Goal: Information Seeking & Learning: Learn about a topic

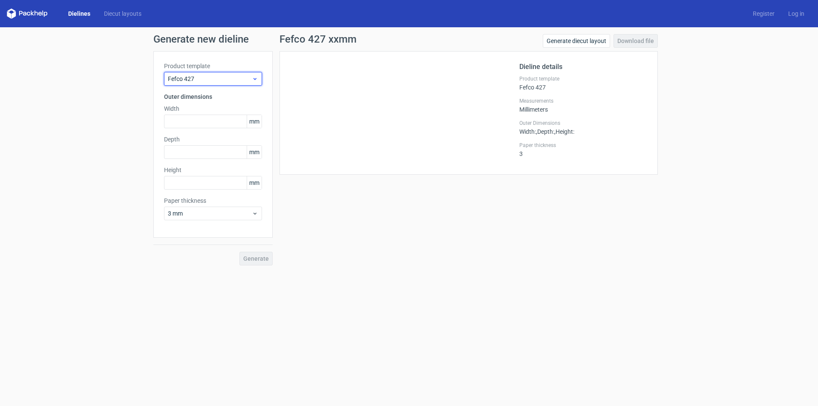
click at [255, 79] on use at bounding box center [254, 79] width 3 height 2
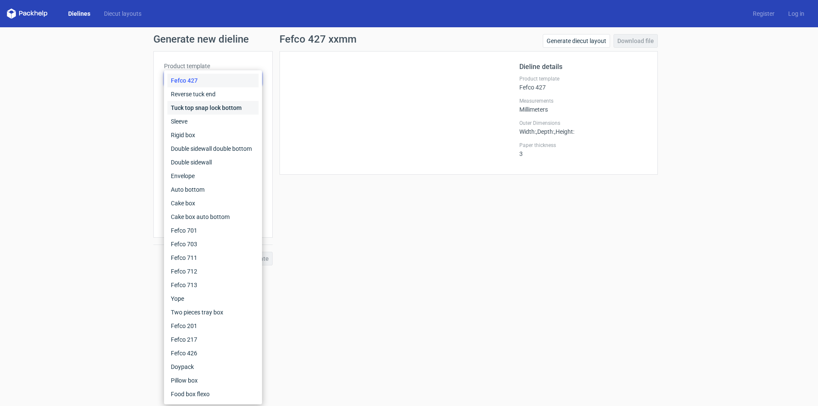
click at [226, 102] on div "Tuck top snap lock bottom" at bounding box center [212, 108] width 91 height 14
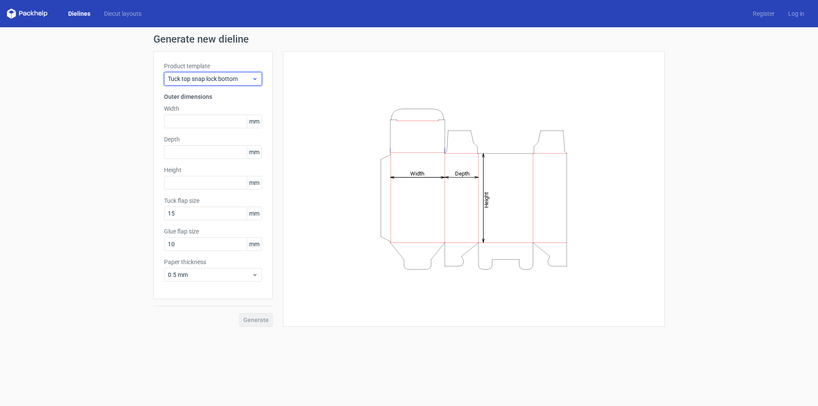
click at [243, 82] on span "Tuck top snap lock bottom" at bounding box center [210, 79] width 84 height 9
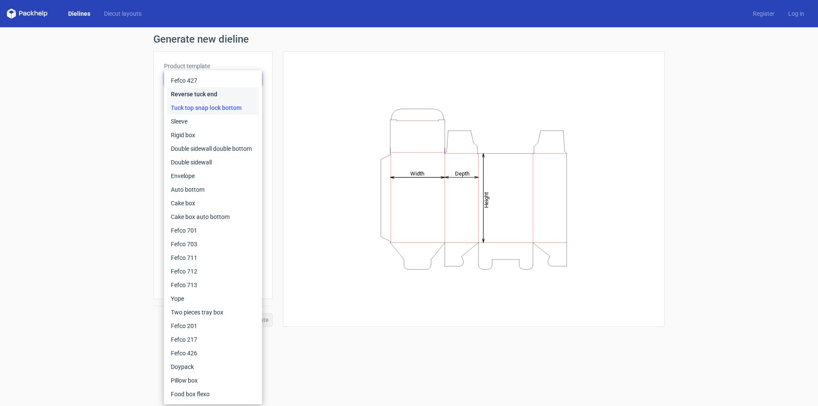
click at [232, 90] on div "Reverse tuck end" at bounding box center [212, 94] width 91 height 14
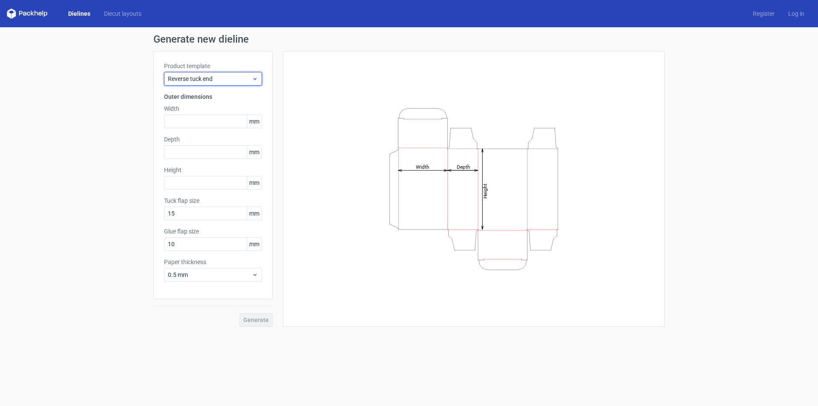
click at [244, 75] on span "Reverse tuck end" at bounding box center [210, 79] width 84 height 9
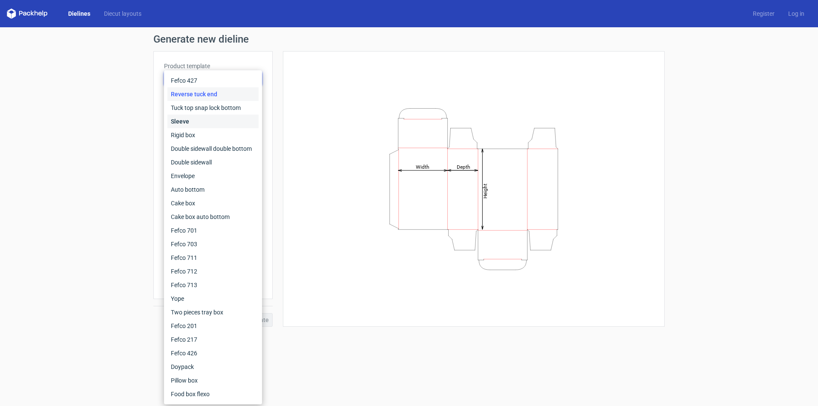
click at [224, 116] on div "Sleeve" at bounding box center [212, 122] width 91 height 14
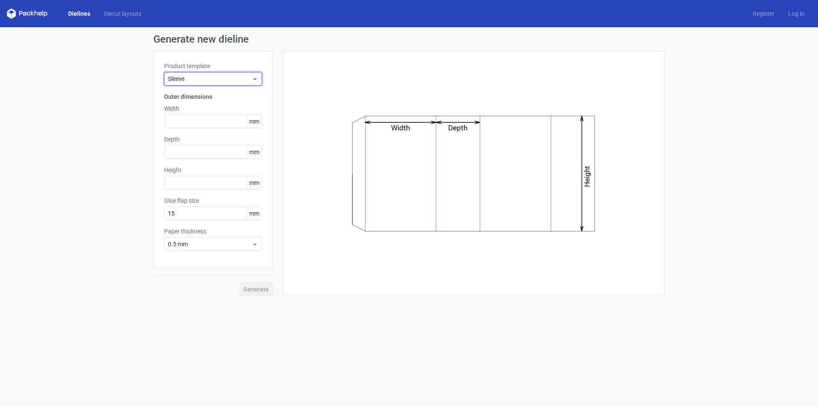
click at [244, 78] on span "Sleeve" at bounding box center [210, 79] width 84 height 9
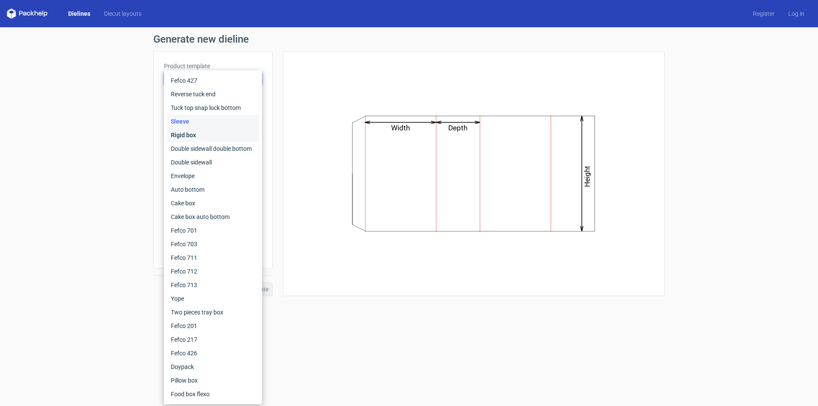
click at [220, 136] on div "Rigid box" at bounding box center [212, 135] width 91 height 14
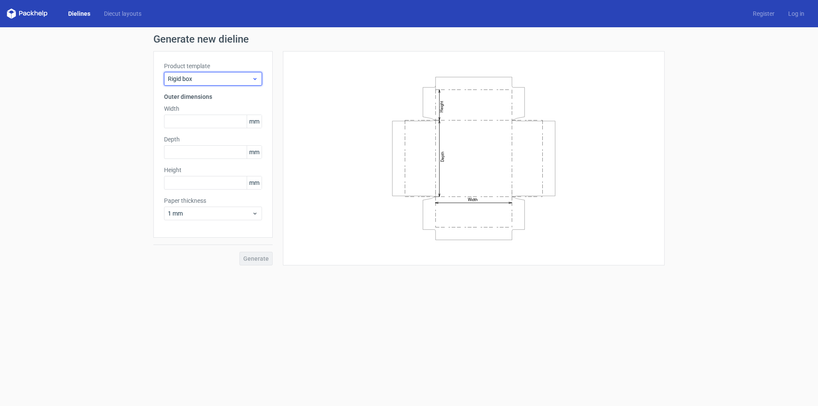
click at [241, 75] on span "Rigid box" at bounding box center [210, 79] width 84 height 9
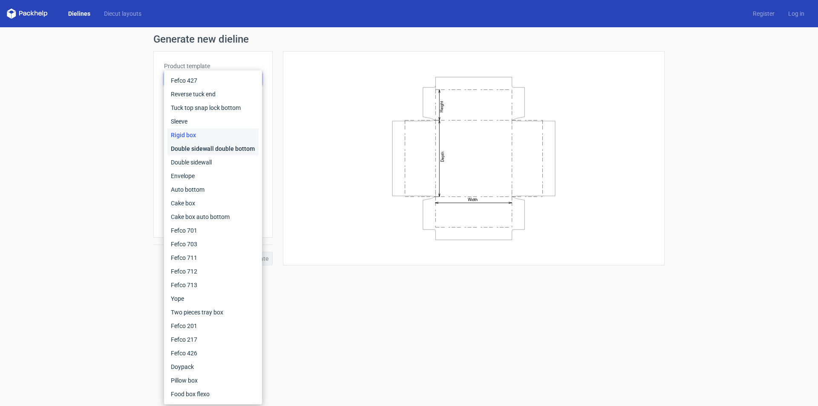
click at [223, 150] on div "Double sidewall double bottom" at bounding box center [212, 149] width 91 height 14
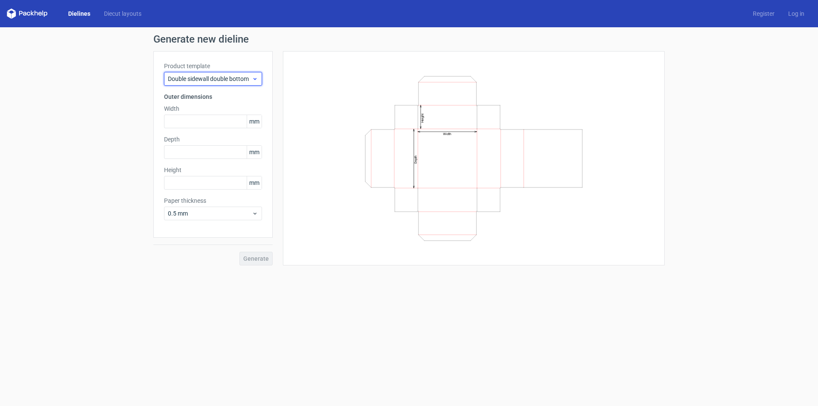
click at [244, 77] on span "Double sidewall double bottom" at bounding box center [210, 79] width 84 height 9
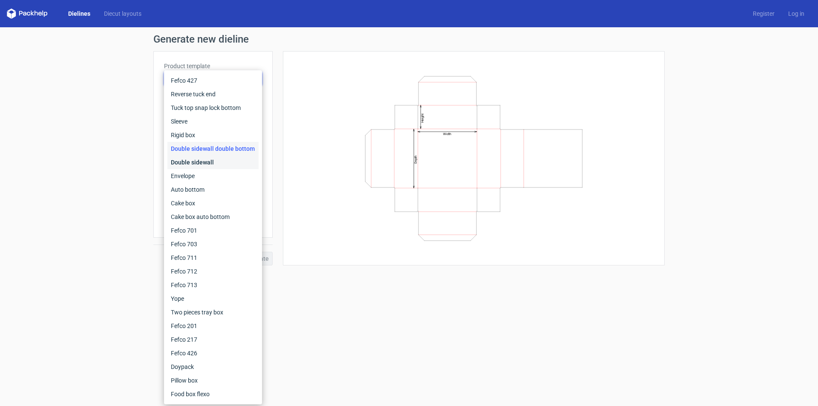
click at [215, 158] on div "Double sidewall" at bounding box center [212, 162] width 91 height 14
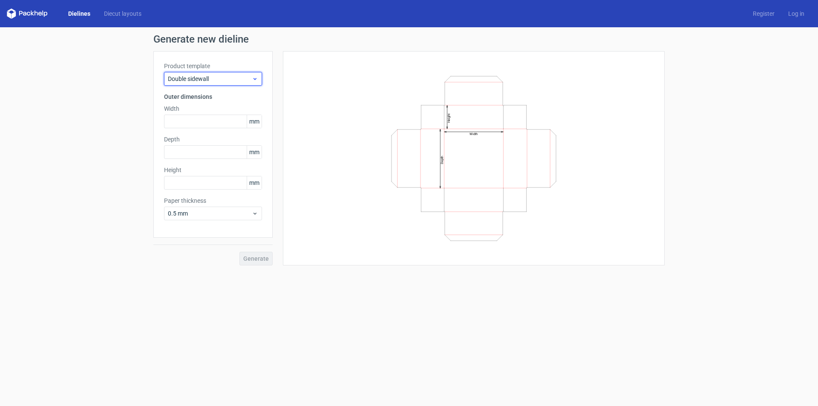
click at [247, 74] on div "Double sidewall" at bounding box center [213, 79] width 98 height 14
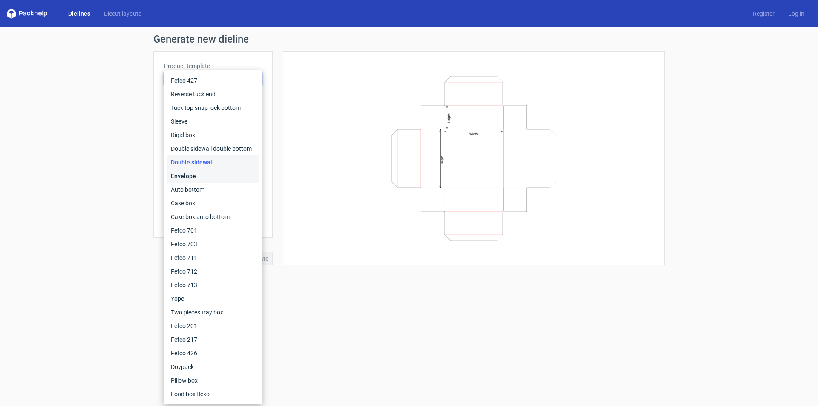
click at [232, 178] on div "Envelope" at bounding box center [212, 176] width 91 height 14
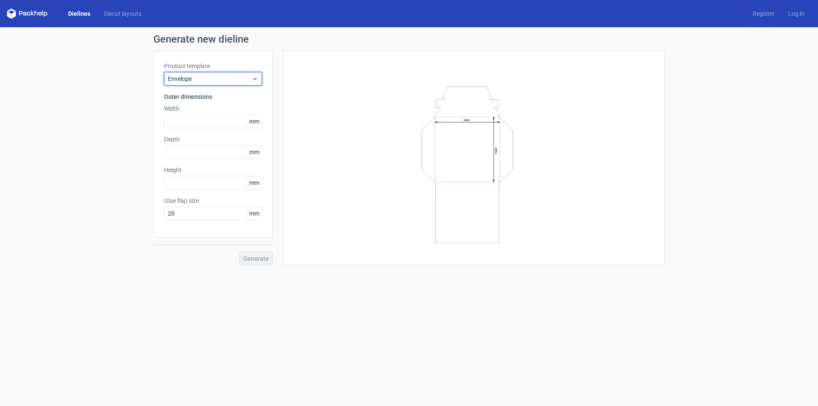
click at [244, 76] on span "Envelope" at bounding box center [210, 79] width 84 height 9
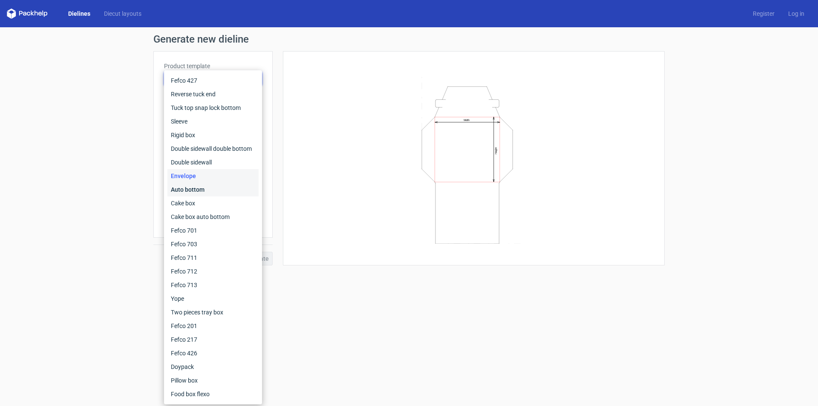
click at [224, 187] on div "Auto bottom" at bounding box center [212, 190] width 91 height 14
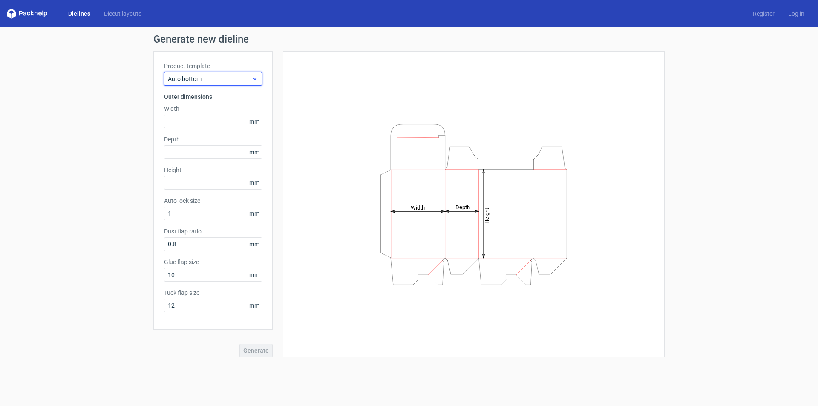
click at [241, 85] on div "Auto bottom" at bounding box center [213, 79] width 98 height 14
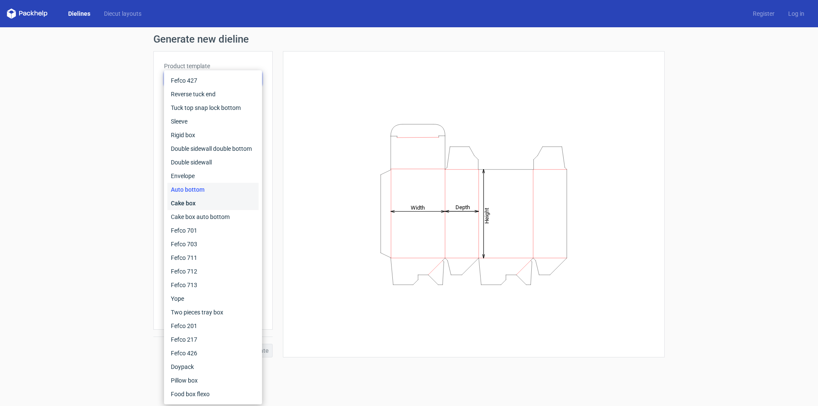
click at [215, 209] on div "Cake box" at bounding box center [212, 203] width 91 height 14
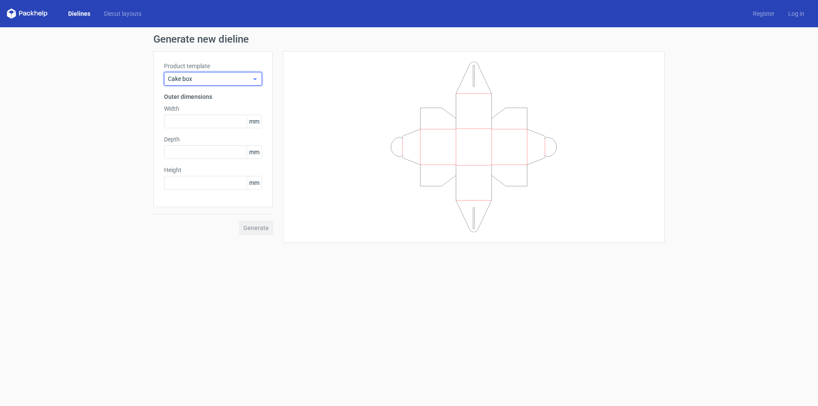
click at [217, 77] on span "Cake box" at bounding box center [210, 79] width 84 height 9
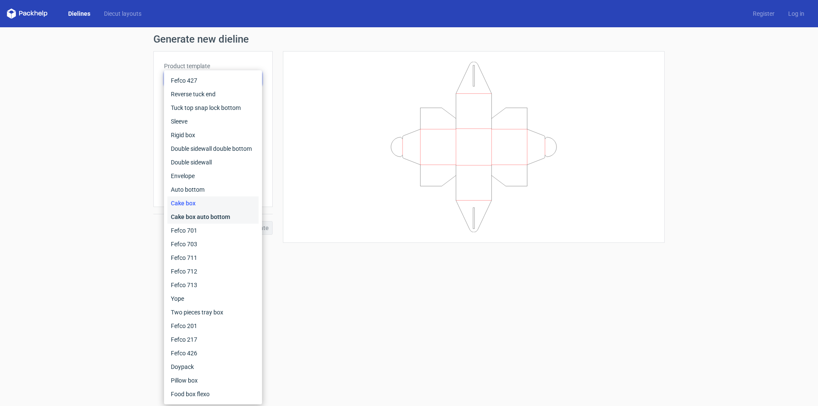
click at [215, 216] on div "Cake box auto bottom" at bounding box center [212, 217] width 91 height 14
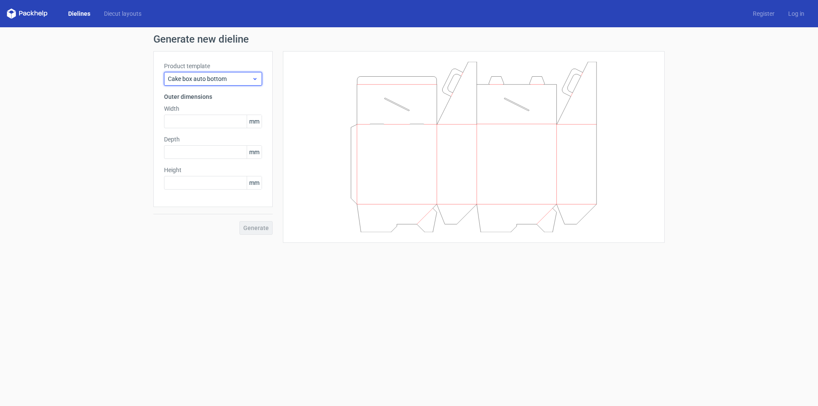
click at [239, 81] on span "Cake box auto bottom" at bounding box center [210, 79] width 84 height 9
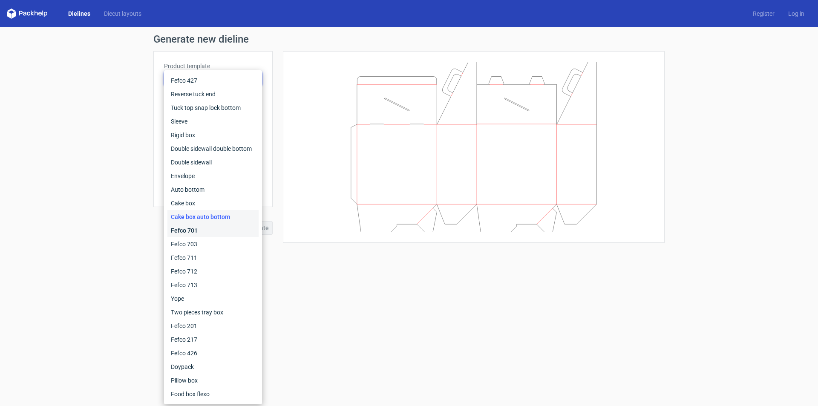
click at [218, 230] on div "Fefco 701" at bounding box center [212, 231] width 91 height 14
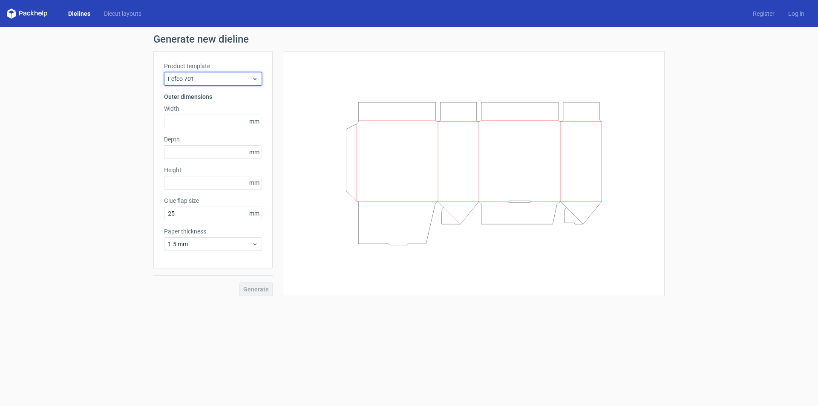
click at [240, 80] on span "Fefco 701" at bounding box center [210, 79] width 84 height 9
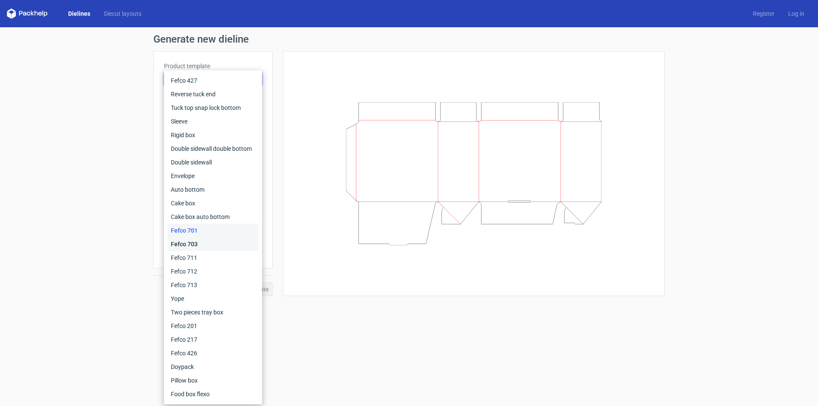
click at [214, 243] on div "Fefco 703" at bounding box center [212, 244] width 91 height 14
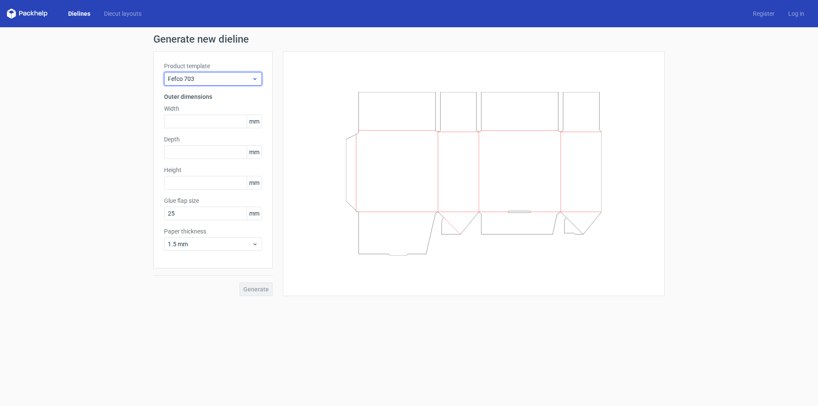
click at [224, 80] on span "Fefco 703" at bounding box center [210, 79] width 84 height 9
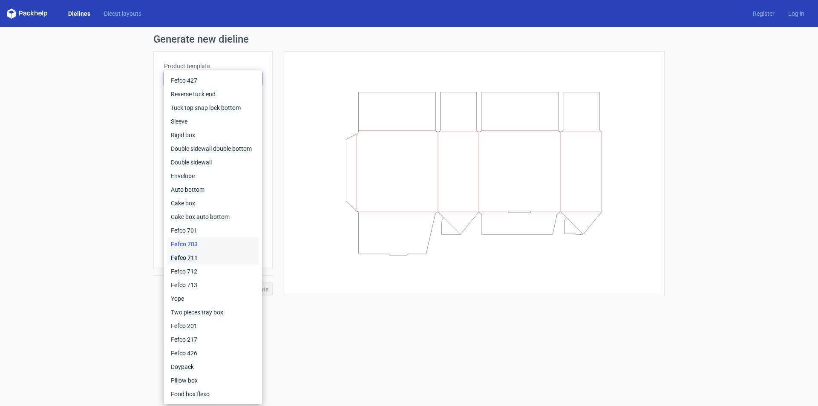
click at [231, 261] on div "Fefco 711" at bounding box center [212, 258] width 91 height 14
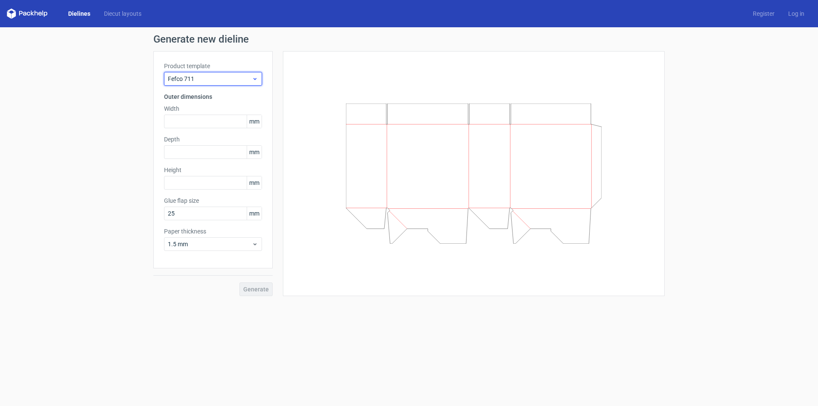
click at [244, 76] on span "Fefco 711" at bounding box center [210, 79] width 84 height 9
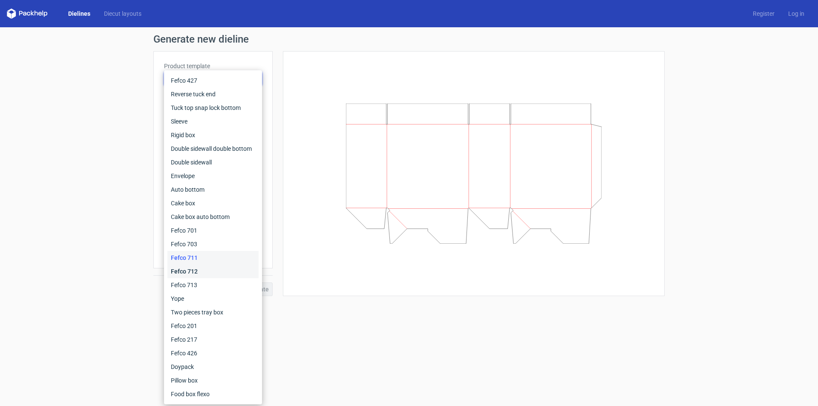
click at [215, 271] on div "Fefco 712" at bounding box center [212, 271] width 91 height 14
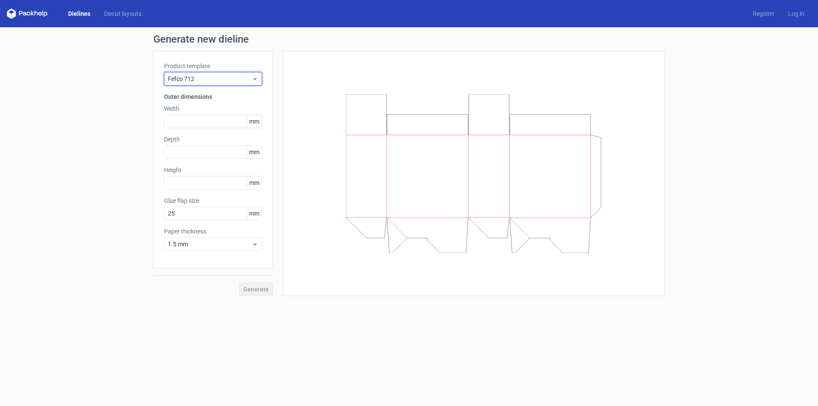
click at [252, 81] on icon at bounding box center [255, 78] width 6 height 7
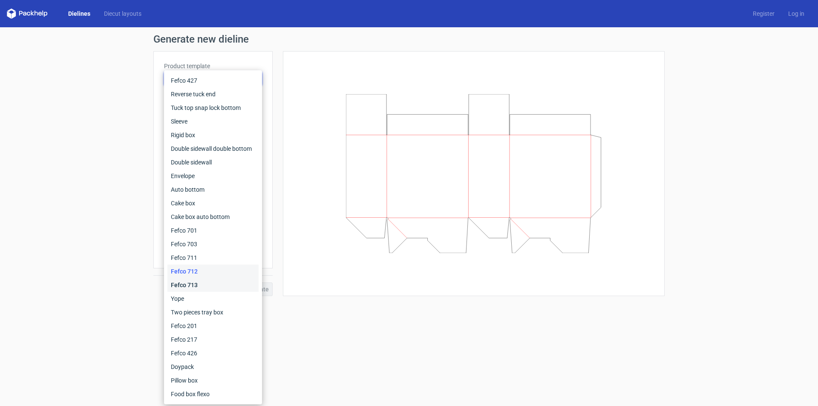
click at [228, 285] on div "Fefco 713" at bounding box center [212, 285] width 91 height 14
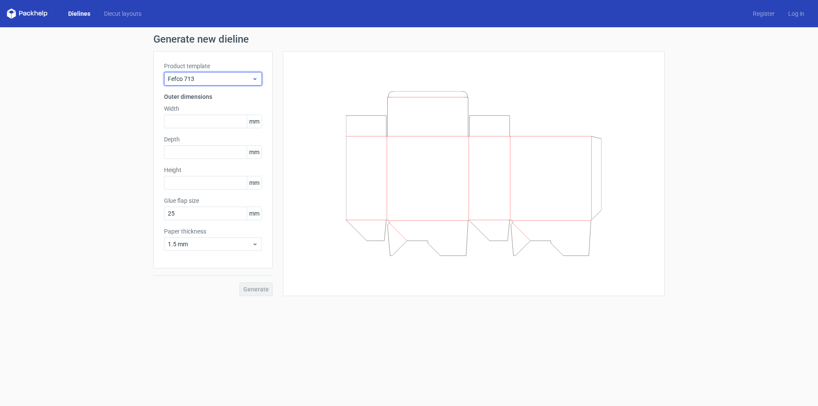
click at [227, 73] on div "Fefco 713" at bounding box center [213, 79] width 98 height 14
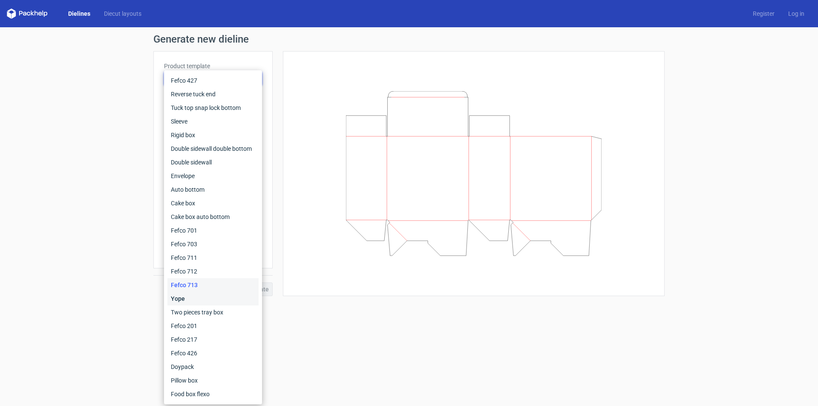
click at [227, 299] on div "Yope" at bounding box center [212, 299] width 91 height 14
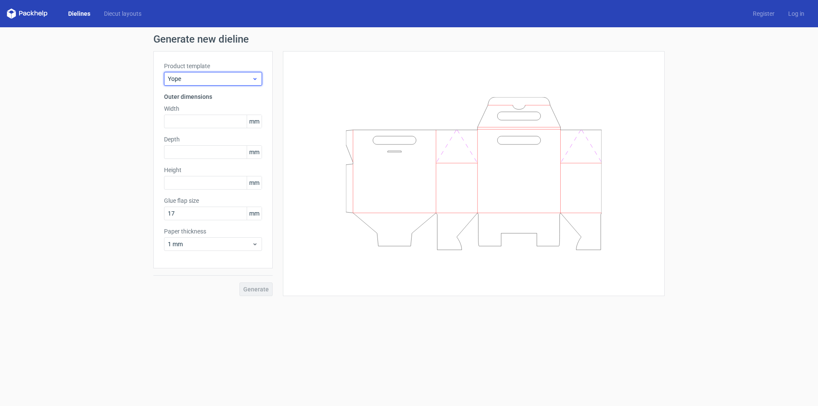
click at [244, 80] on span "Yope" at bounding box center [210, 79] width 84 height 9
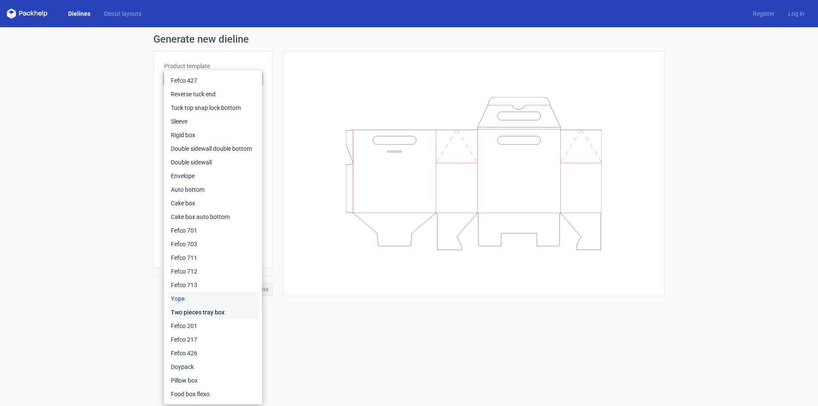
click at [216, 316] on div "Two pieces tray box" at bounding box center [212, 312] width 91 height 14
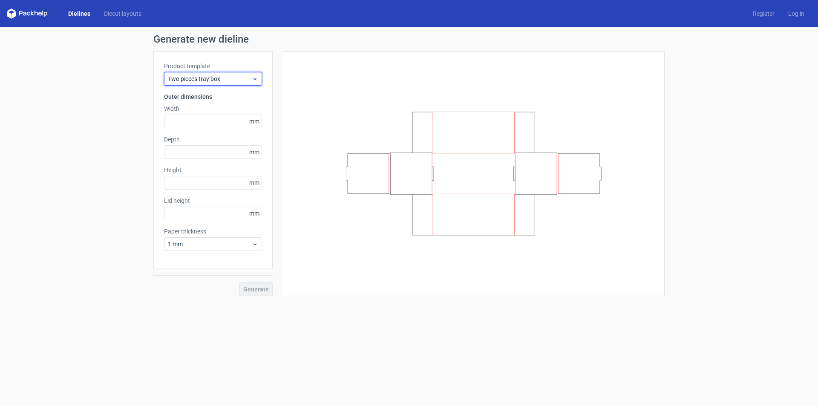
click at [235, 79] on span "Two pieces tray box" at bounding box center [210, 79] width 84 height 9
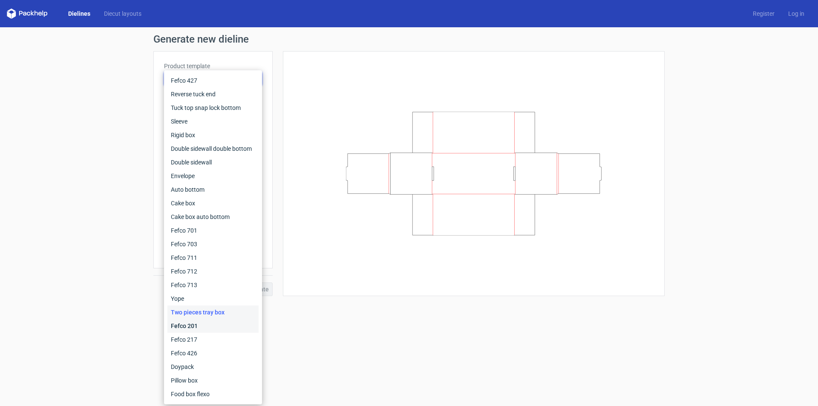
click at [234, 322] on div "Fefco 201" at bounding box center [212, 326] width 91 height 14
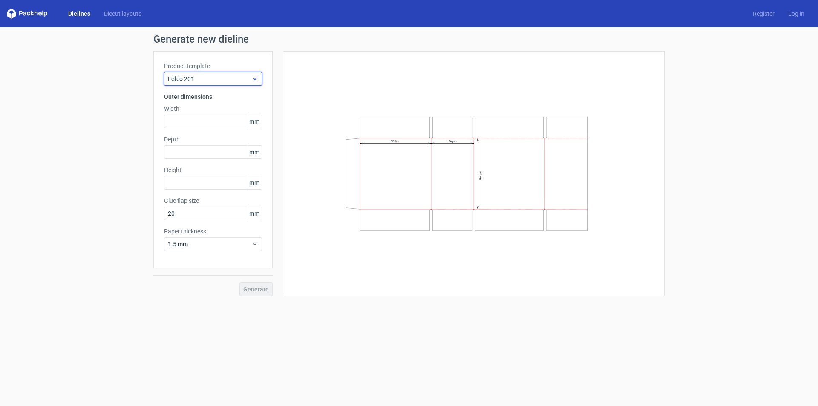
click at [252, 83] on div "Fefco 201" at bounding box center [213, 79] width 98 height 14
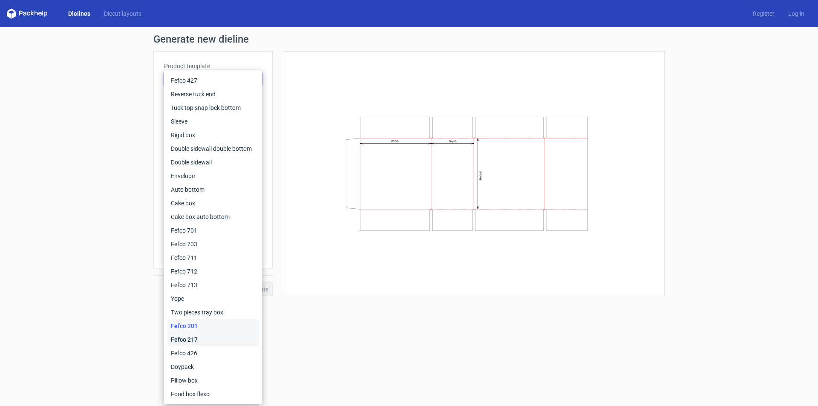
click at [217, 339] on div "Fefco 217" at bounding box center [212, 340] width 91 height 14
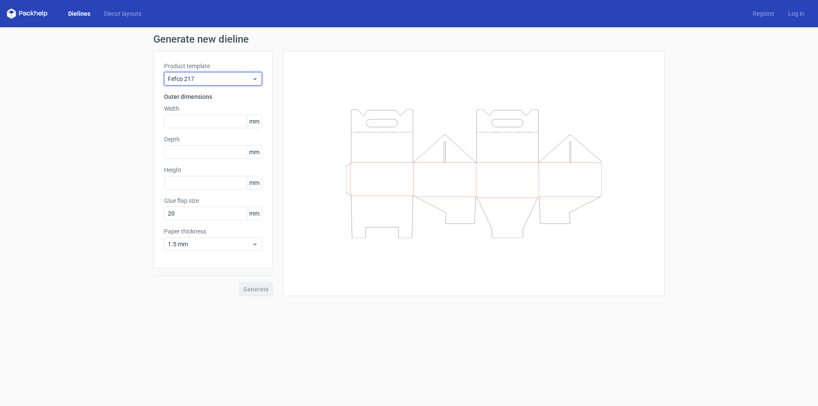
click at [224, 84] on div "Fefco 217" at bounding box center [213, 79] width 98 height 14
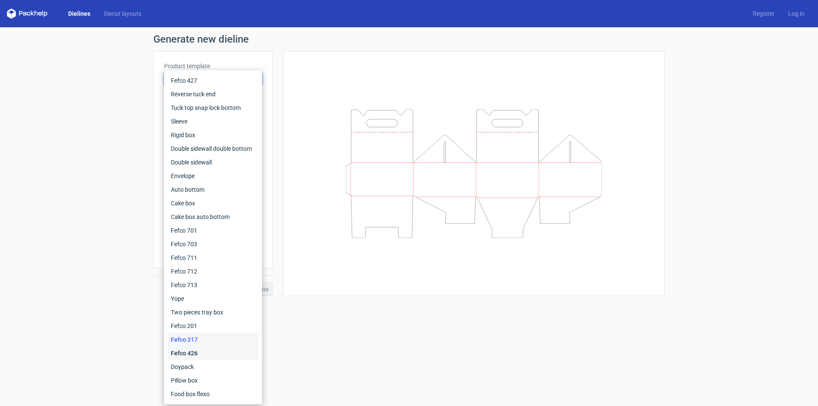
click at [231, 354] on div "Fefco 426" at bounding box center [212, 353] width 91 height 14
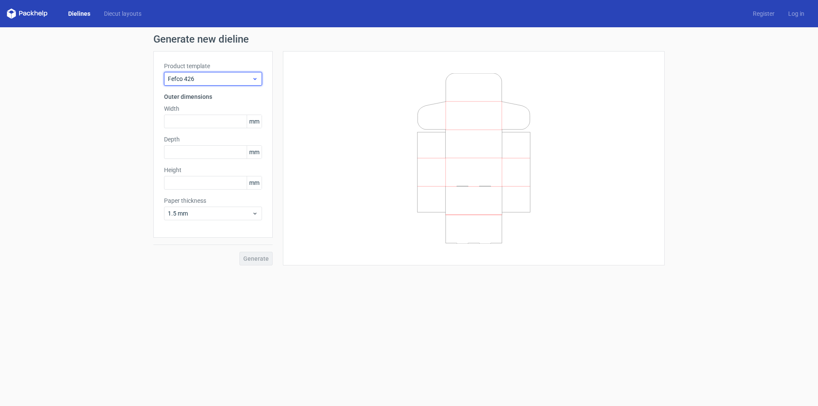
click at [249, 85] on div "Fefco 426" at bounding box center [213, 79] width 98 height 14
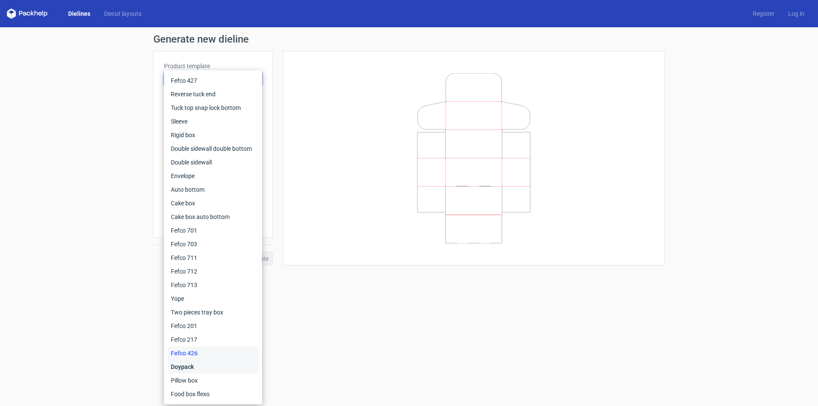
click at [212, 368] on div "Doypack" at bounding box center [212, 367] width 91 height 14
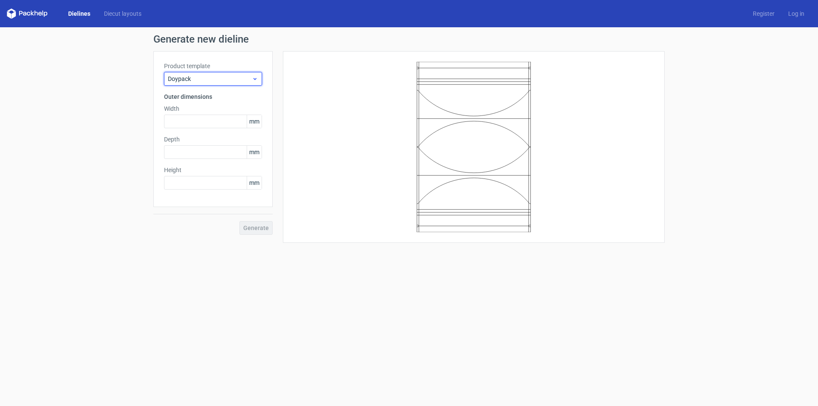
click at [261, 80] on div "Doypack" at bounding box center [213, 79] width 98 height 14
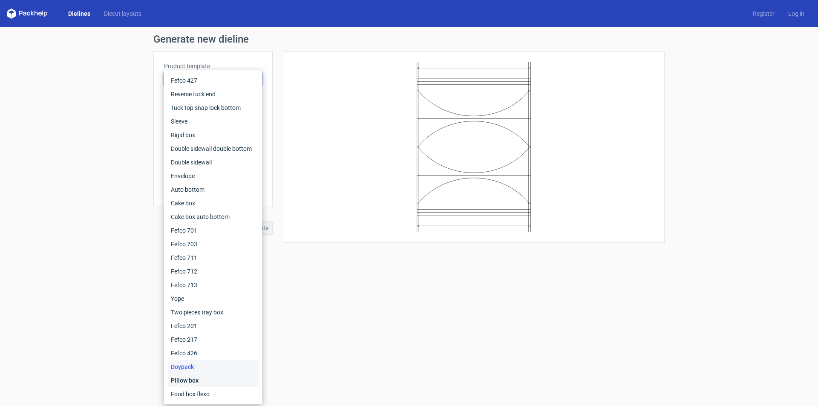
click at [225, 379] on div "Pillow box" at bounding box center [212, 380] width 91 height 14
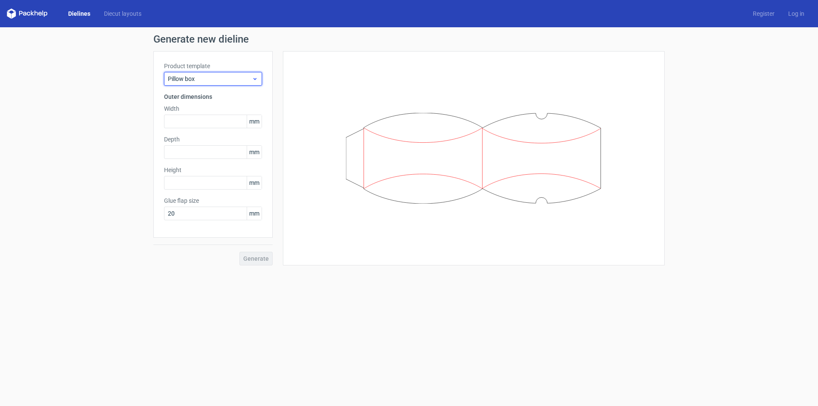
click at [246, 80] on span "Pillow box" at bounding box center [210, 79] width 84 height 9
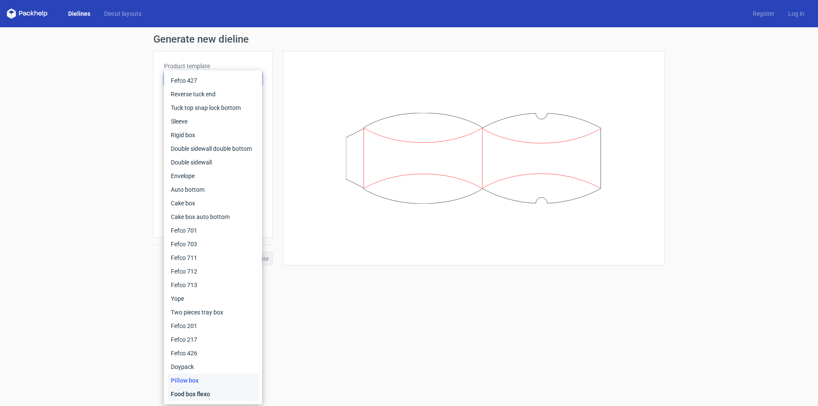
click at [233, 396] on div "Food box flexo" at bounding box center [212, 394] width 91 height 14
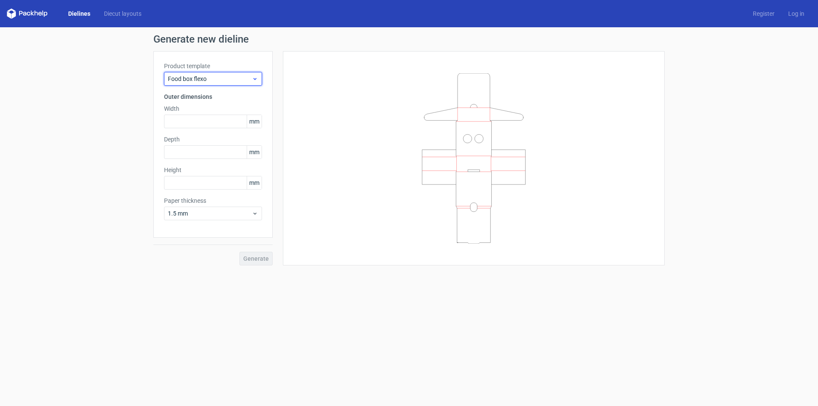
click at [249, 79] on span "Food box flexo" at bounding box center [210, 79] width 84 height 9
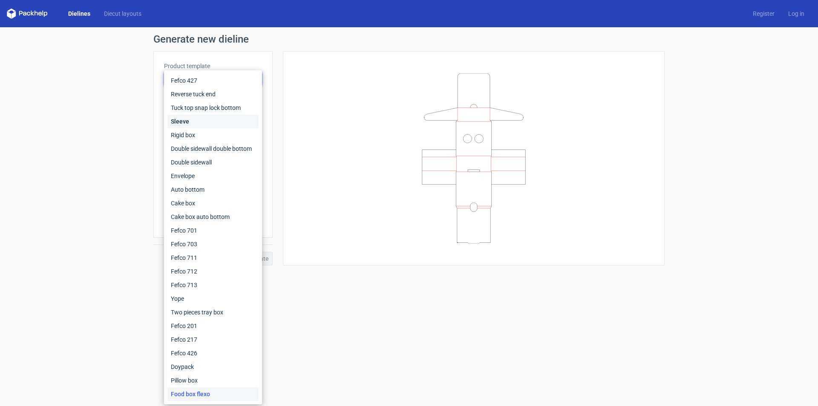
click at [227, 122] on div "Sleeve" at bounding box center [212, 122] width 91 height 14
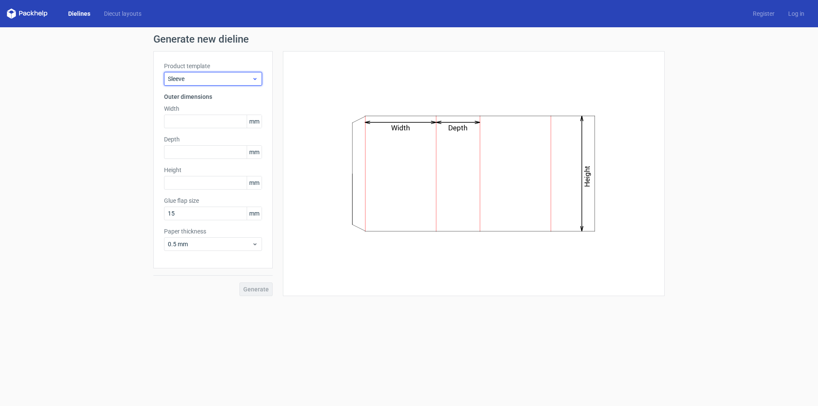
click at [232, 77] on span "Sleeve" at bounding box center [210, 79] width 84 height 9
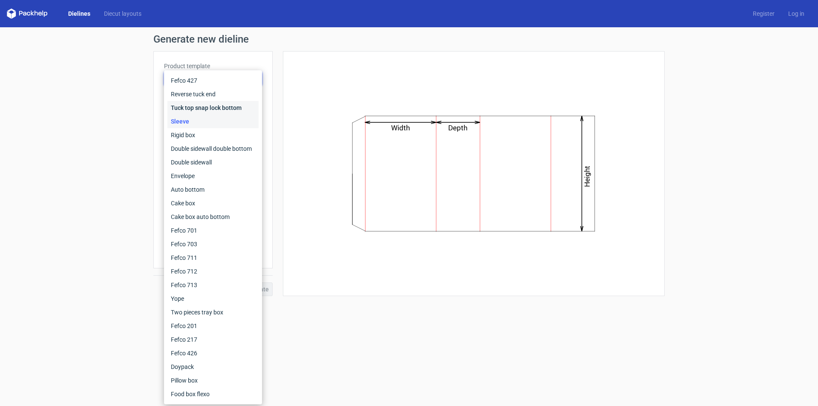
click at [224, 104] on div "Tuck top snap lock bottom" at bounding box center [212, 108] width 91 height 14
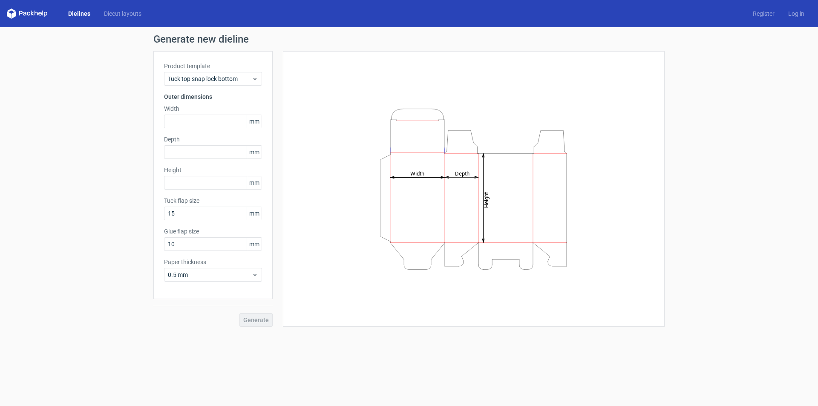
click at [236, 70] on div "Product template Tuck top snap lock bottom" at bounding box center [213, 74] width 98 height 24
click at [233, 79] on span "Tuck top snap lock bottom" at bounding box center [210, 79] width 84 height 9
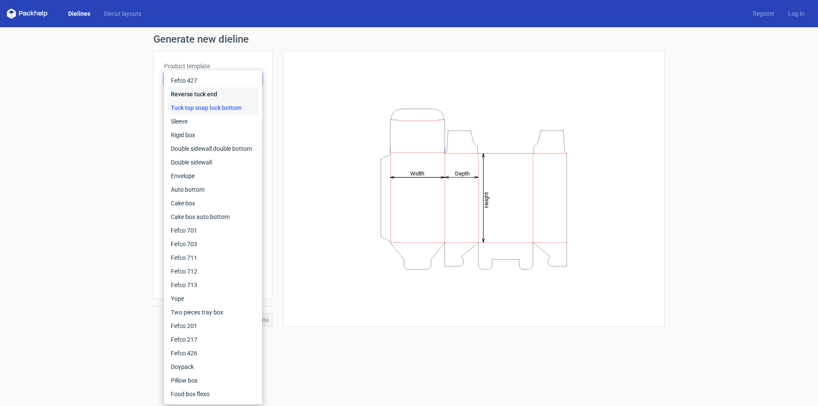
click at [226, 94] on div "Reverse tuck end" at bounding box center [212, 94] width 91 height 14
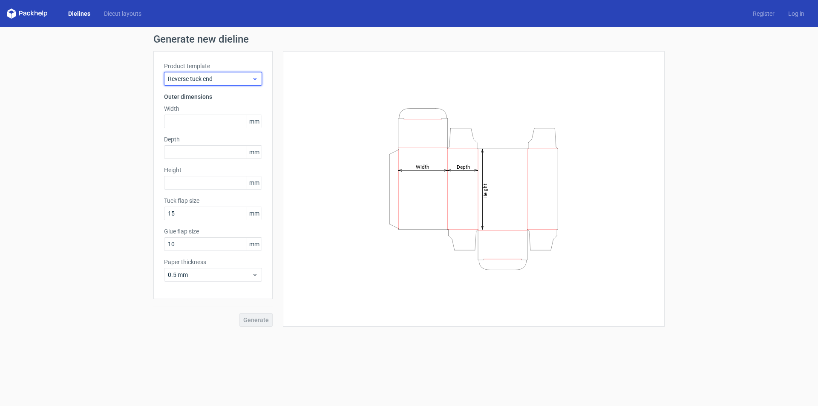
click at [232, 77] on span "Reverse tuck end" at bounding box center [210, 79] width 84 height 9
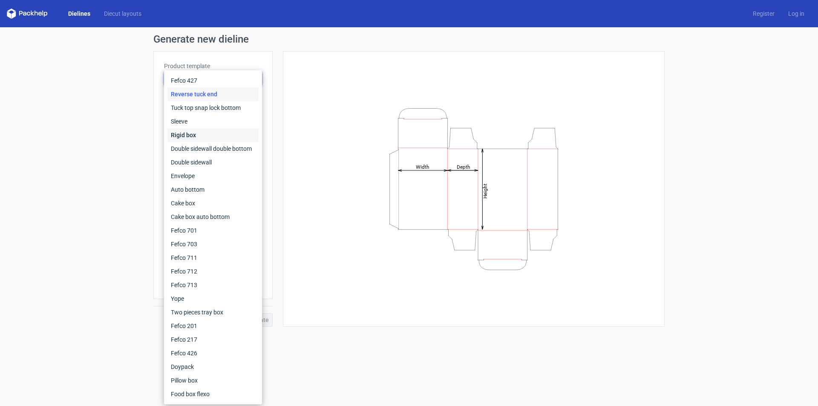
click at [227, 137] on div "Rigid box" at bounding box center [212, 135] width 91 height 14
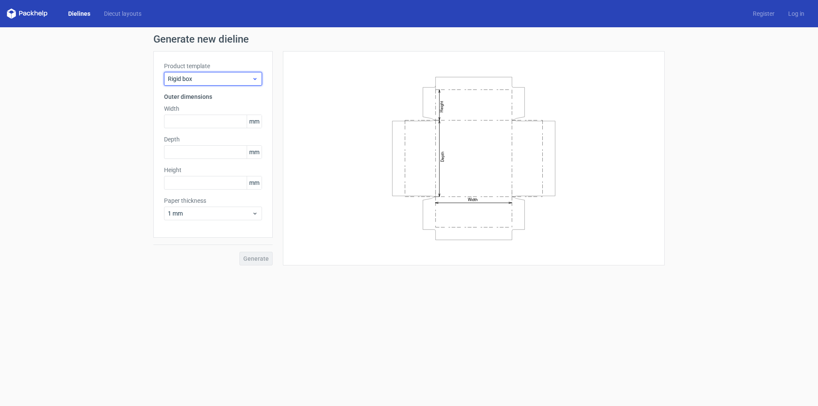
click at [239, 80] on span "Rigid box" at bounding box center [210, 79] width 84 height 9
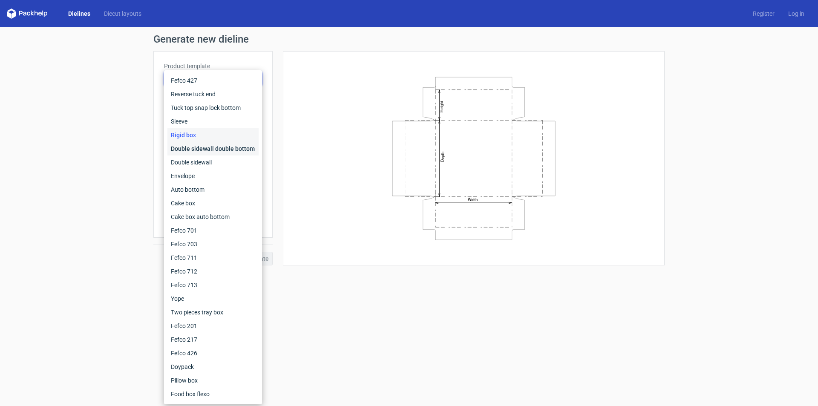
click at [244, 153] on div "Double sidewall double bottom" at bounding box center [212, 149] width 91 height 14
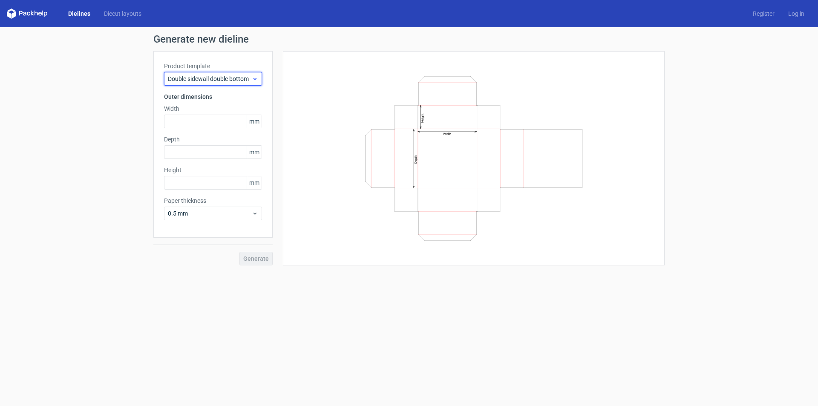
click at [245, 80] on span "Double sidewall double bottom" at bounding box center [210, 79] width 84 height 9
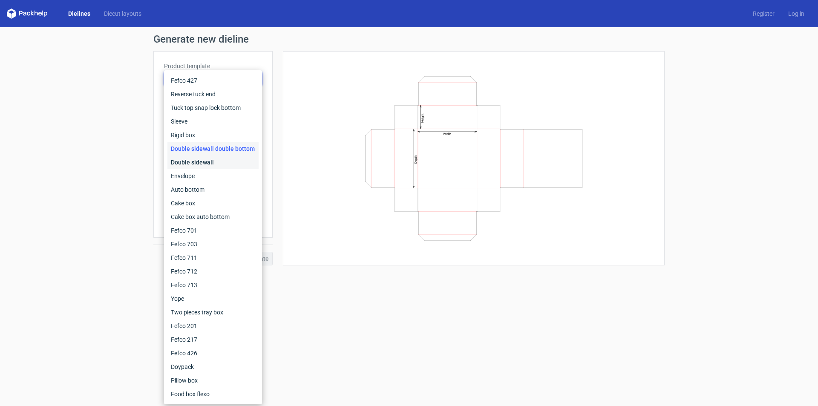
click at [234, 165] on div "Double sidewall" at bounding box center [212, 162] width 91 height 14
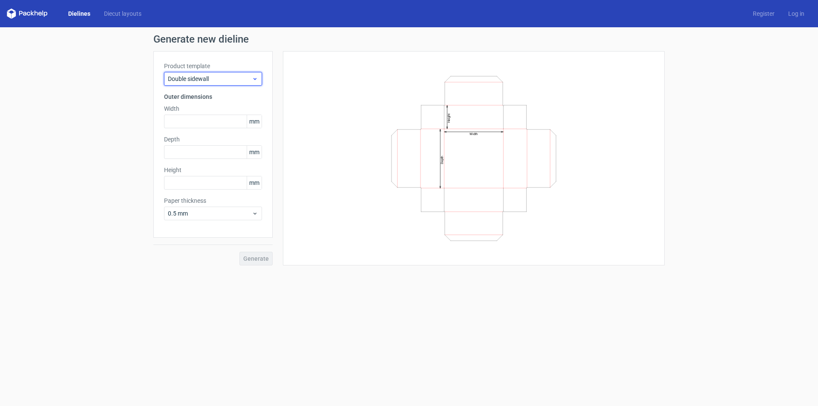
click at [241, 79] on span "Double sidewall" at bounding box center [210, 79] width 84 height 9
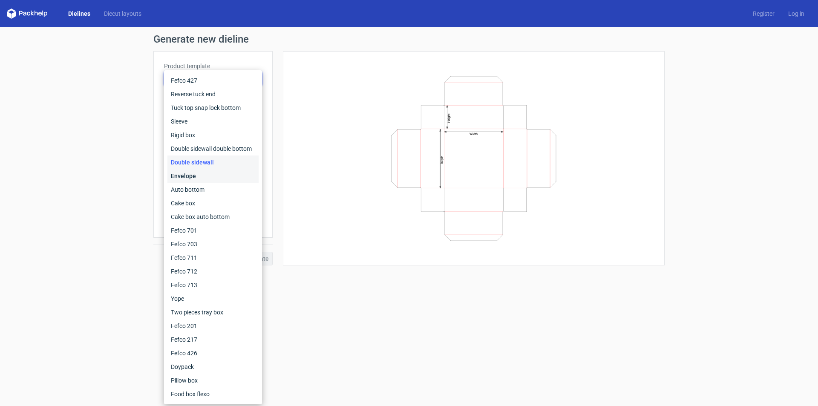
click at [233, 179] on div "Envelope" at bounding box center [212, 176] width 91 height 14
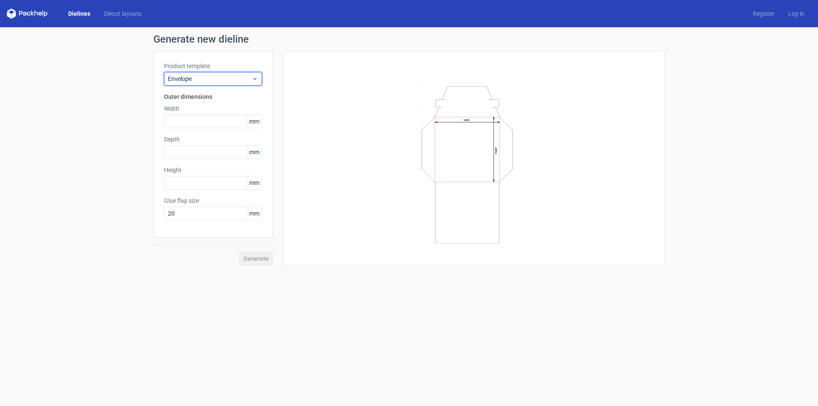
click at [239, 83] on div "Envelope" at bounding box center [213, 79] width 98 height 14
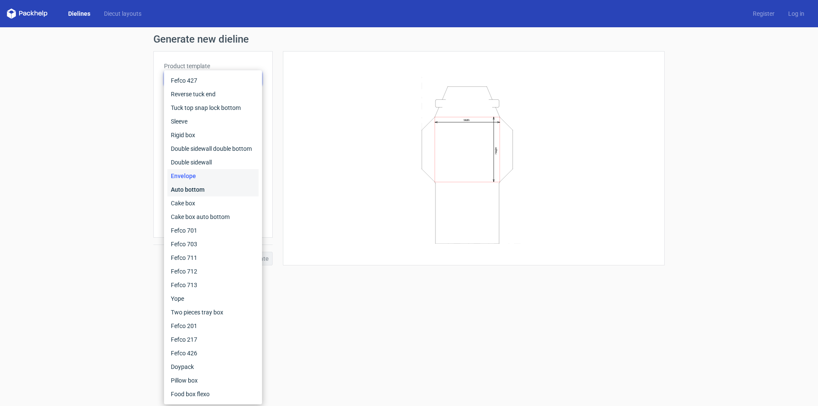
click at [228, 191] on div "Auto bottom" at bounding box center [212, 190] width 91 height 14
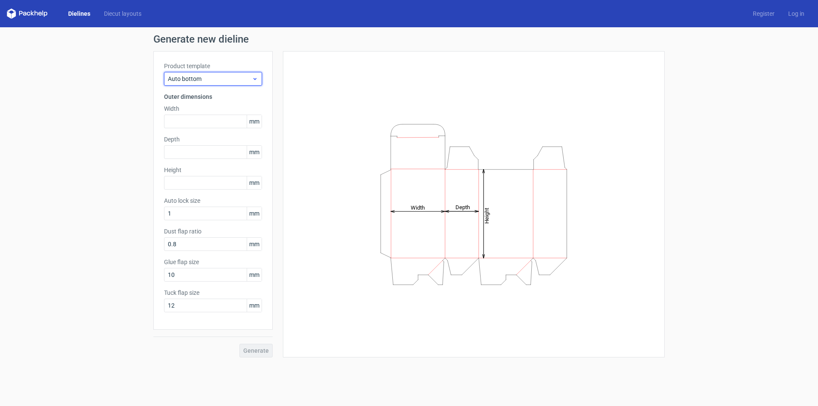
click at [235, 80] on span "Auto bottom" at bounding box center [210, 79] width 84 height 9
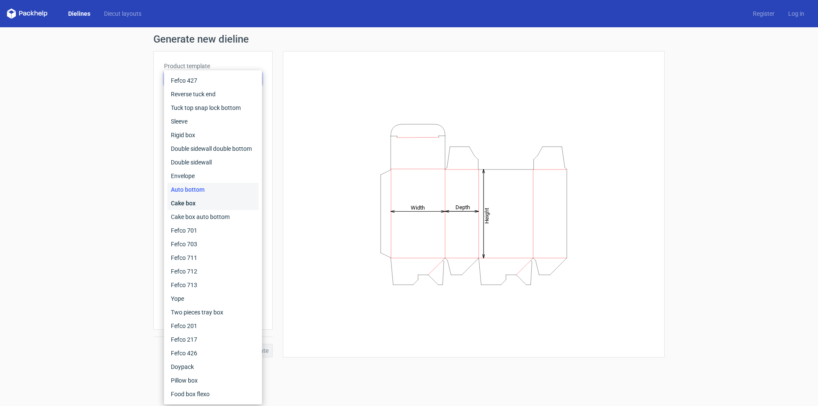
click at [225, 201] on div "Cake box" at bounding box center [212, 203] width 91 height 14
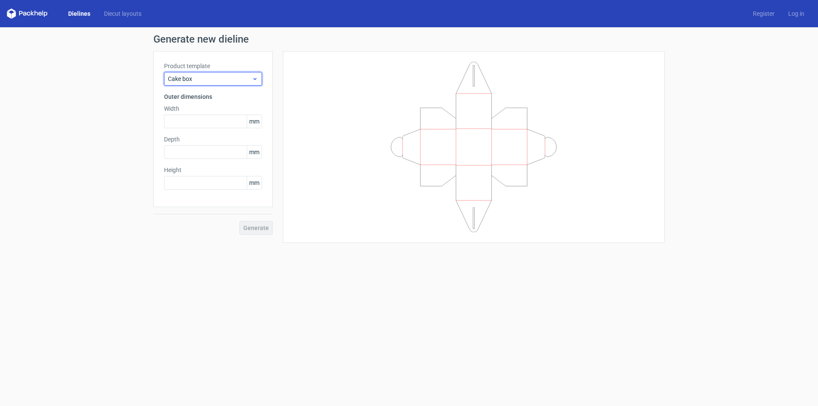
click at [235, 77] on span "Cake box" at bounding box center [210, 79] width 84 height 9
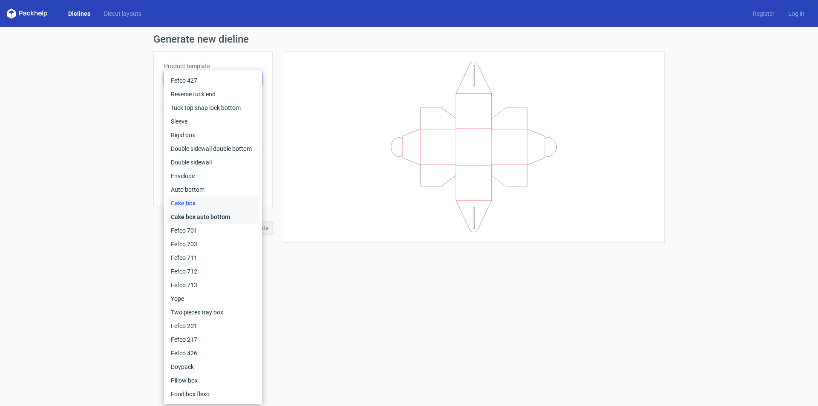
click at [211, 220] on div "Cake box auto bottom" at bounding box center [212, 217] width 91 height 14
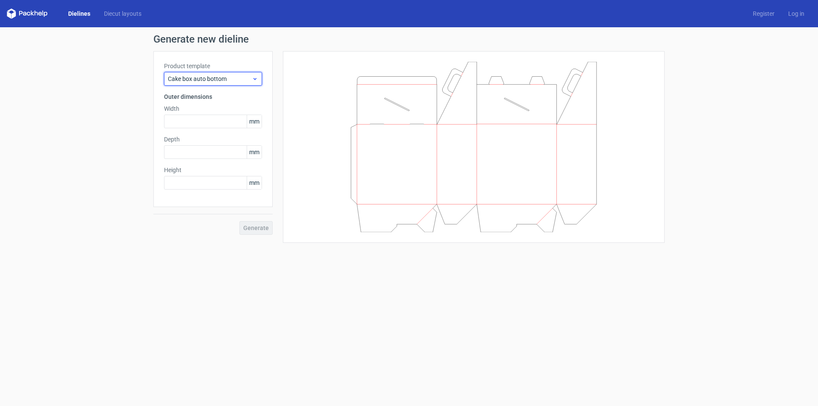
click at [230, 80] on span "Cake box auto bottom" at bounding box center [210, 79] width 84 height 9
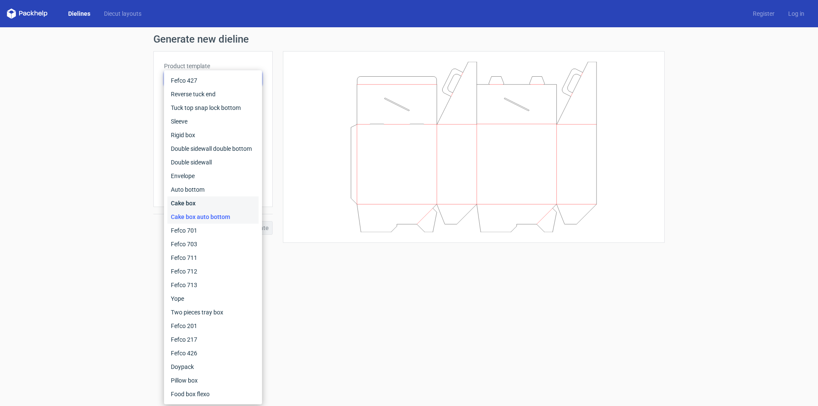
click at [216, 201] on div "Cake box" at bounding box center [212, 203] width 91 height 14
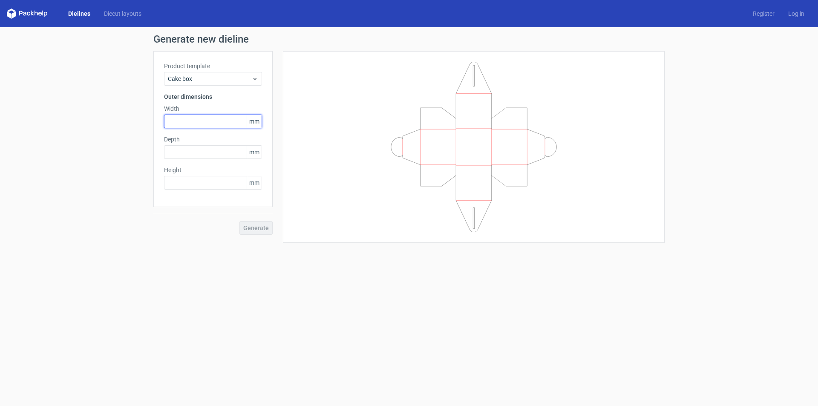
click at [220, 126] on input "text" at bounding box center [213, 122] width 98 height 14
